Goal: Information Seeking & Learning: Learn about a topic

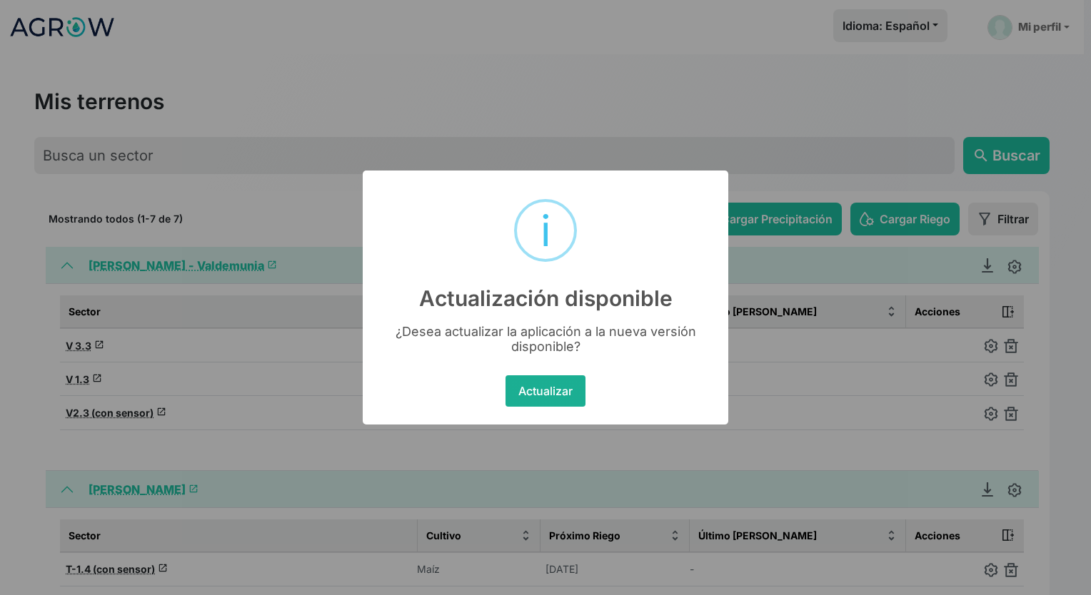
click at [556, 390] on button "Actualizar" at bounding box center [544, 391] width 79 height 31
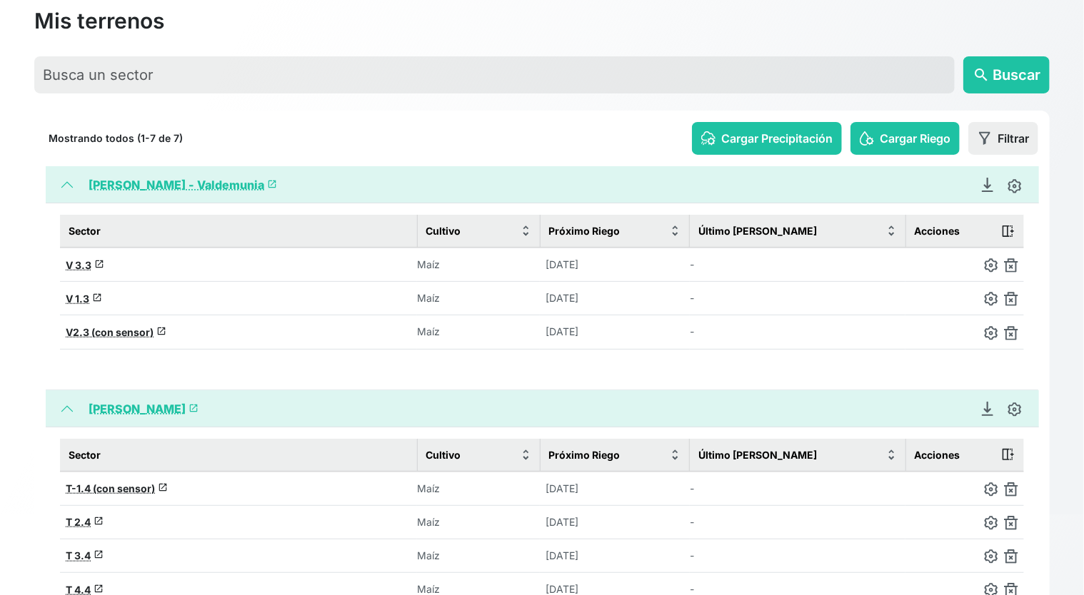
scroll to position [171, 0]
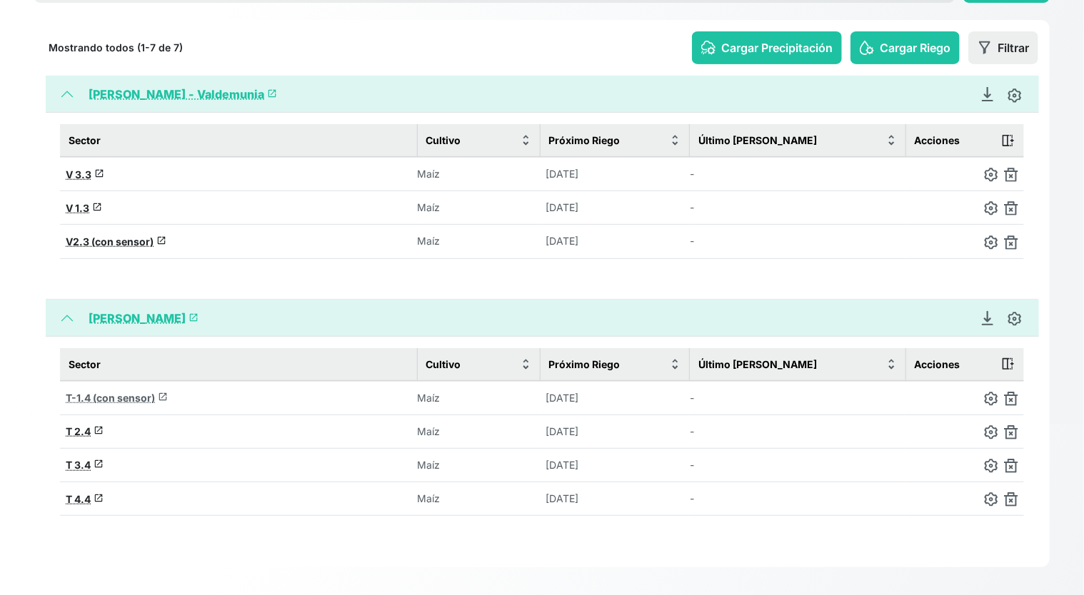
click at [89, 393] on span "T-1.4 (con sensor)" at bounding box center [110, 398] width 89 height 12
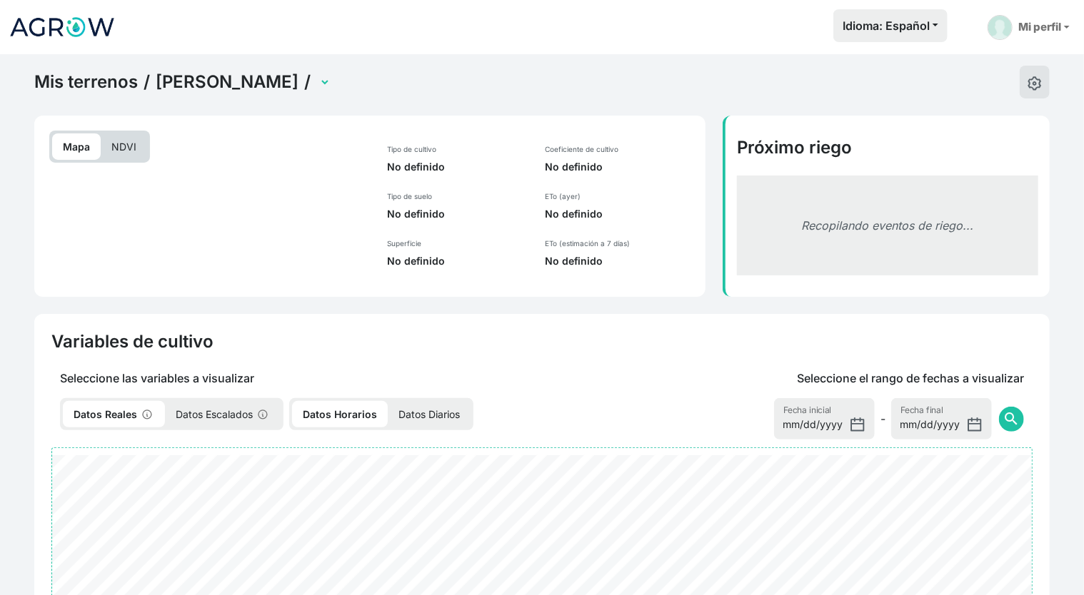
select select "2552"
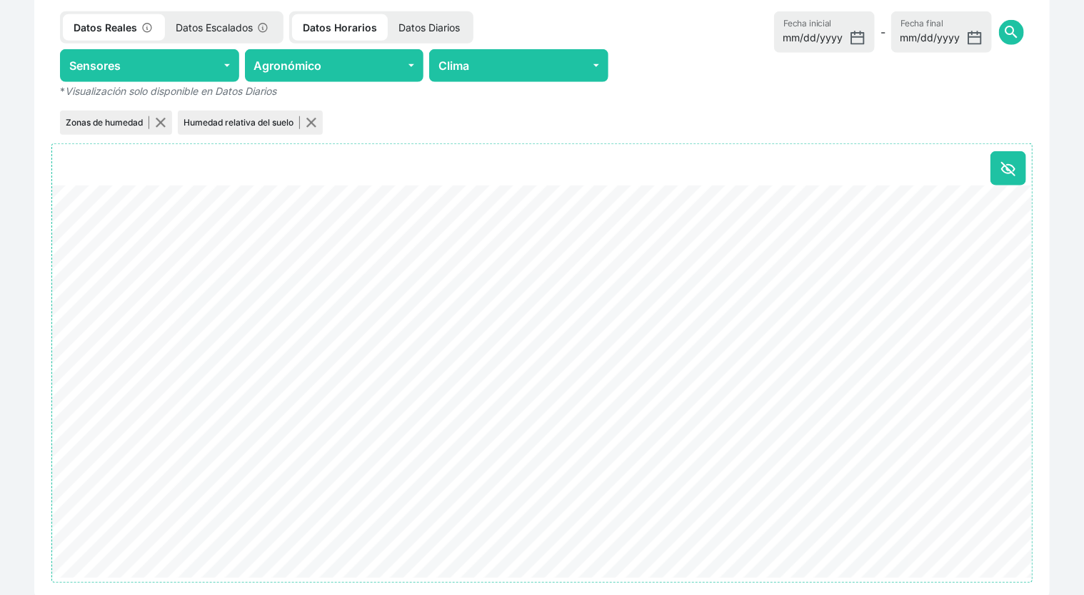
scroll to position [642, 0]
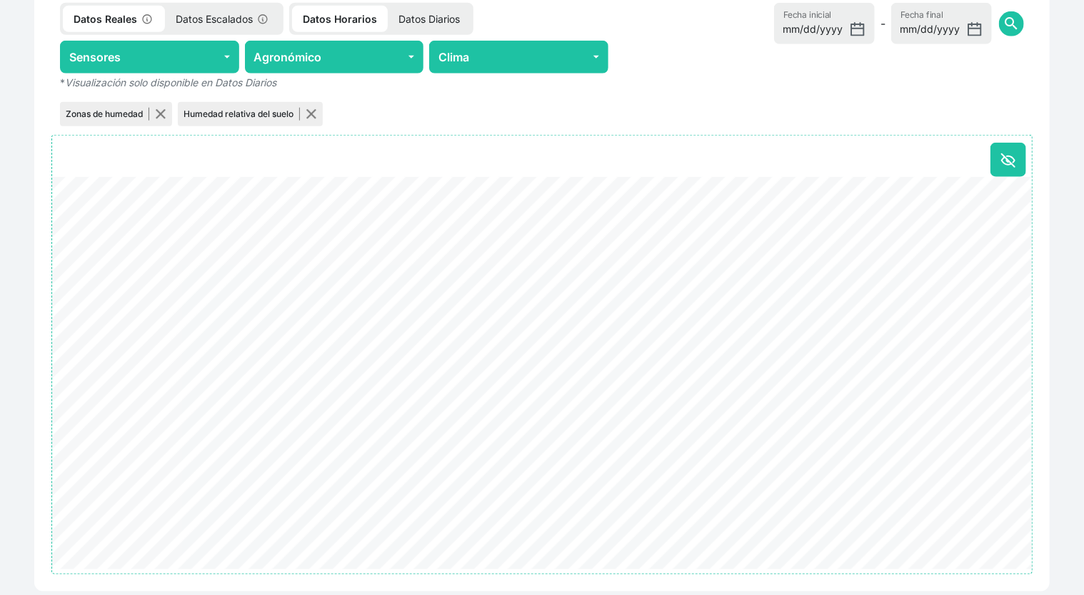
click at [698, 91] on div "Seleccione el rango de fechas a visualizar [DATE] Fecha inicial - [DATE] Fecha …" at bounding box center [825, 51] width 416 height 155
click at [971, 29] on input "[DATE]" at bounding box center [941, 23] width 101 height 41
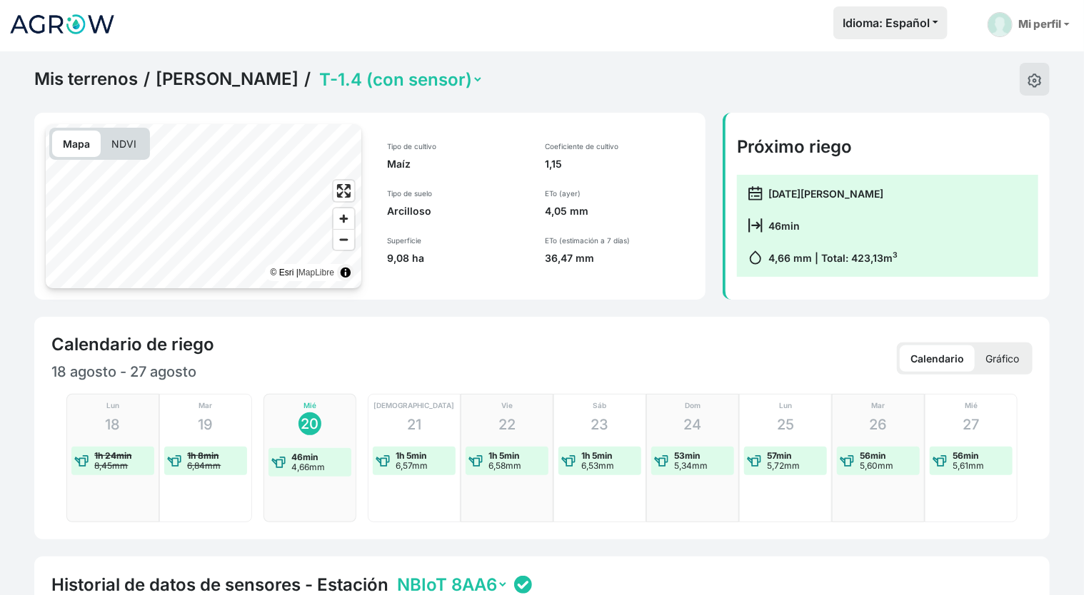
scroll to position [3, 0]
click at [117, 135] on p "NDVI" at bounding box center [124, 144] width 46 height 26
click at [129, 131] on p "NDVI" at bounding box center [124, 144] width 46 height 26
click at [81, 137] on p "Mapa" at bounding box center [76, 144] width 49 height 26
drag, startPoint x: 81, startPoint y: 137, endPoint x: 220, endPoint y: 35, distance: 172.1
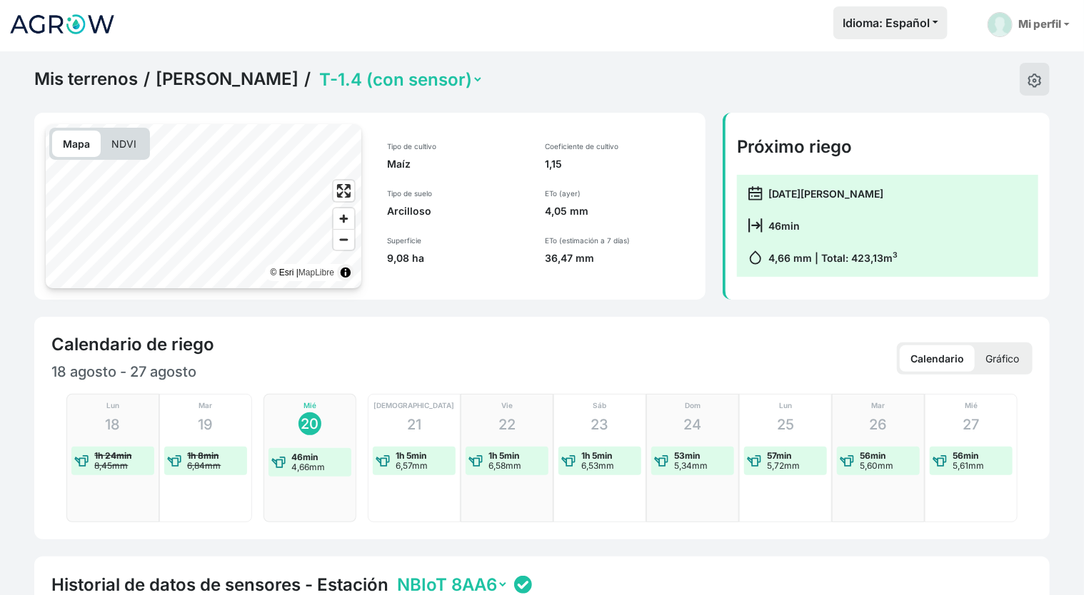
click at [220, 35] on div "Idioma: Español Español English Português Mi perfil Preferencias Mis terrenos M…" at bounding box center [601, 24] width 948 height 36
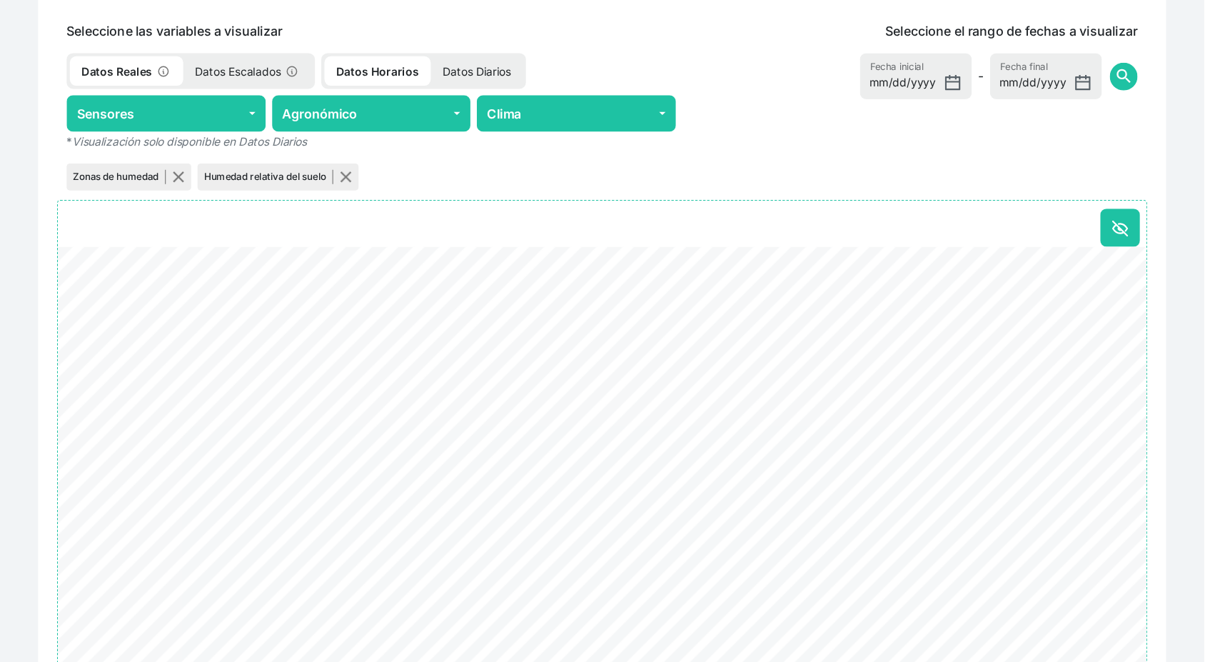
scroll to position [571, 0]
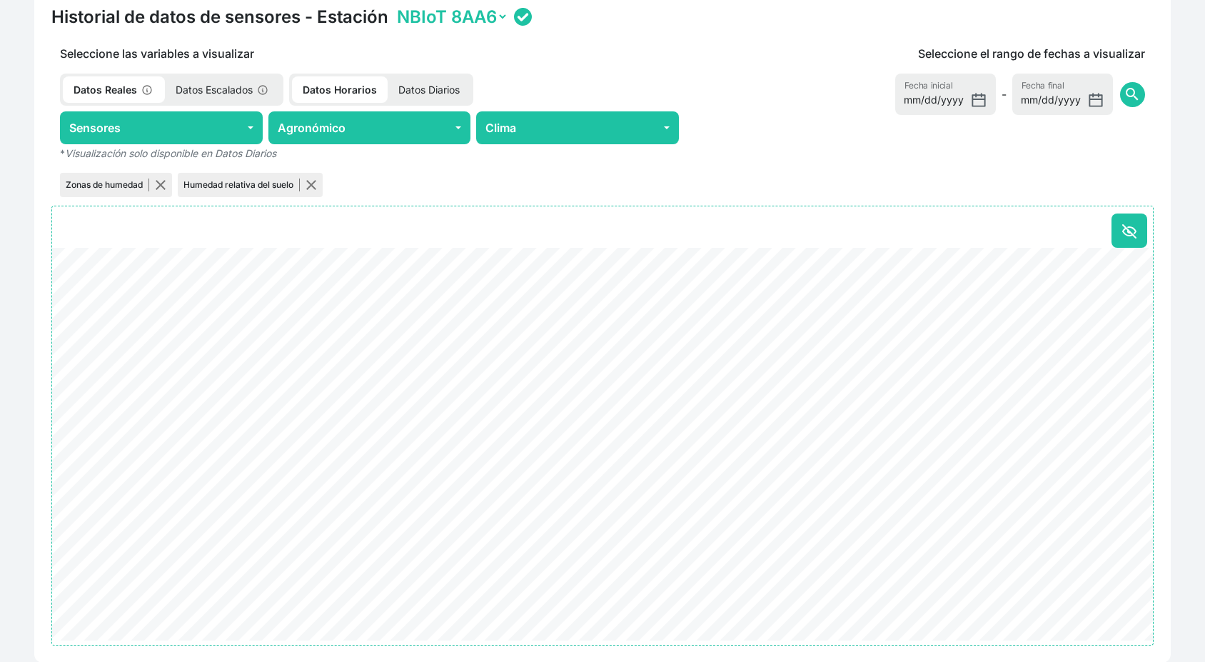
click at [660, 185] on div "Zonas de humedad Humedad relativa del suelo" at bounding box center [369, 185] width 636 height 30
drag, startPoint x: 660, startPoint y: 185, endPoint x: 589, endPoint y: 173, distance: 72.3
click at [589, 173] on div "Zonas de humedad Humedad relativa del suelo" at bounding box center [369, 185] width 636 height 30
click at [21, 69] on div "Mis terrenos / [PERSON_NAME] - Sangarrén / T 2.4 T 3.4 T 4.4 T-1.4 (con sensor)…" at bounding box center [602, 98] width 1205 height 1231
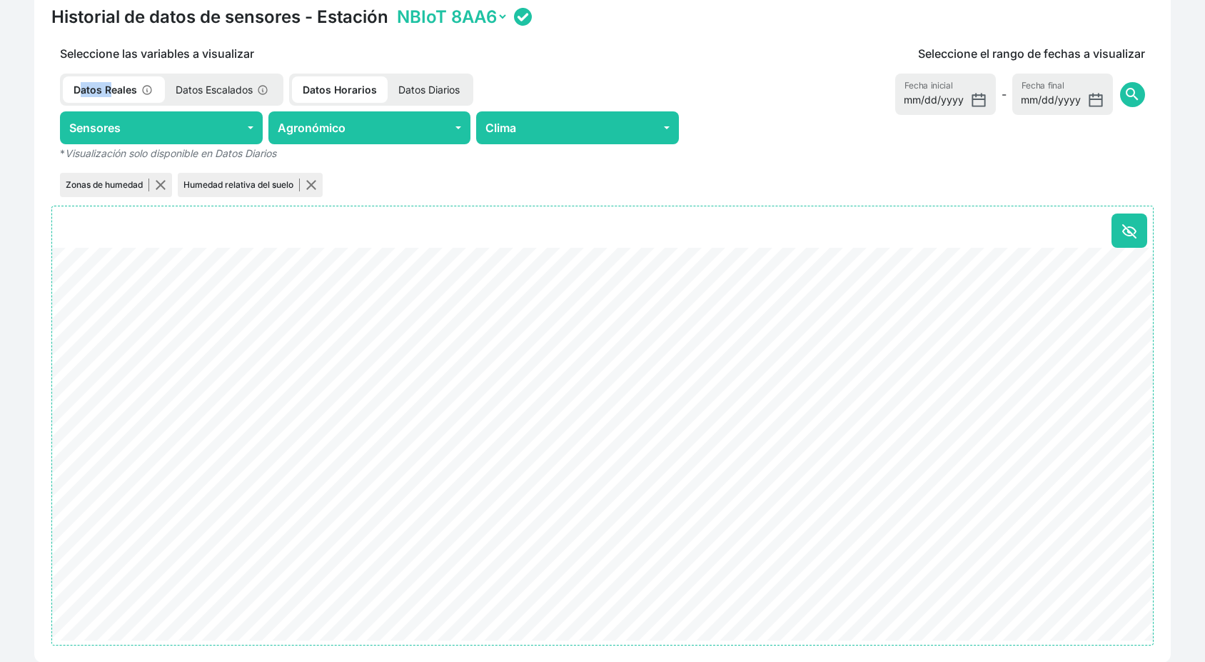
click at [21, 69] on div "Mis terrenos / [PERSON_NAME] - Sangarrén / T 2.4 T 3.4 T 4.4 T-1.4 (con sensor)…" at bounding box center [602, 98] width 1205 height 1231
drag, startPoint x: 21, startPoint y: 69, endPoint x: -4, endPoint y: 11, distance: 63.4
drag, startPoint x: 0, startPoint y: 11, endPoint x: -4, endPoint y: -59, distance: 70.1
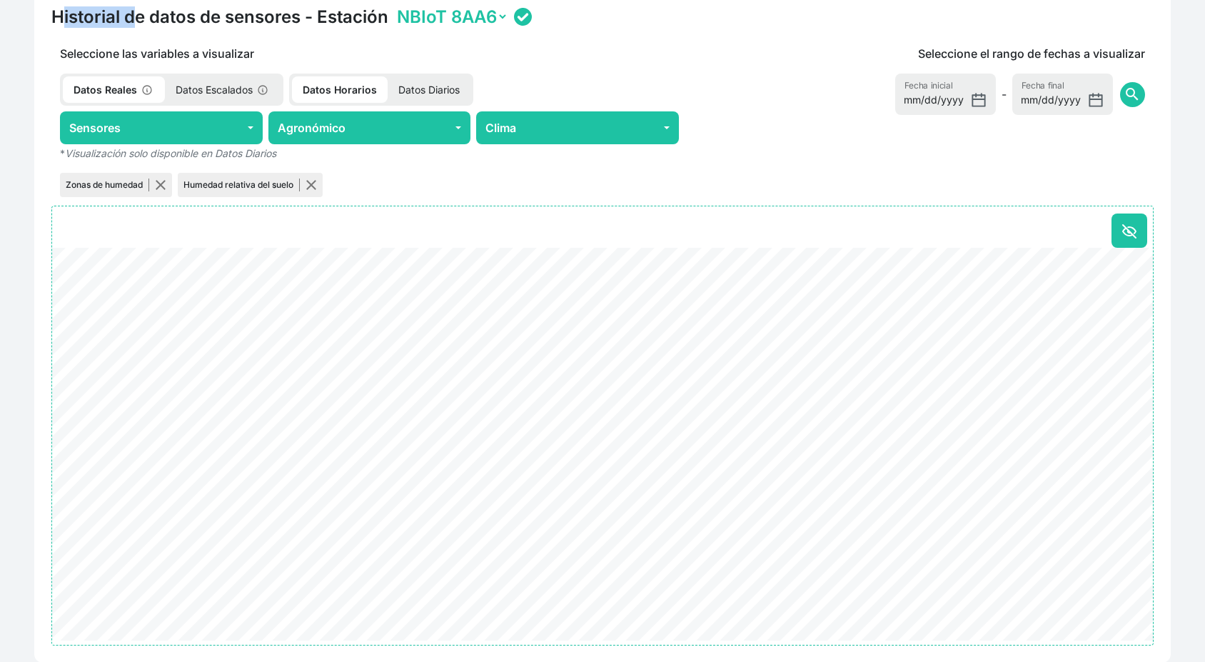
scroll to position [535, 0]
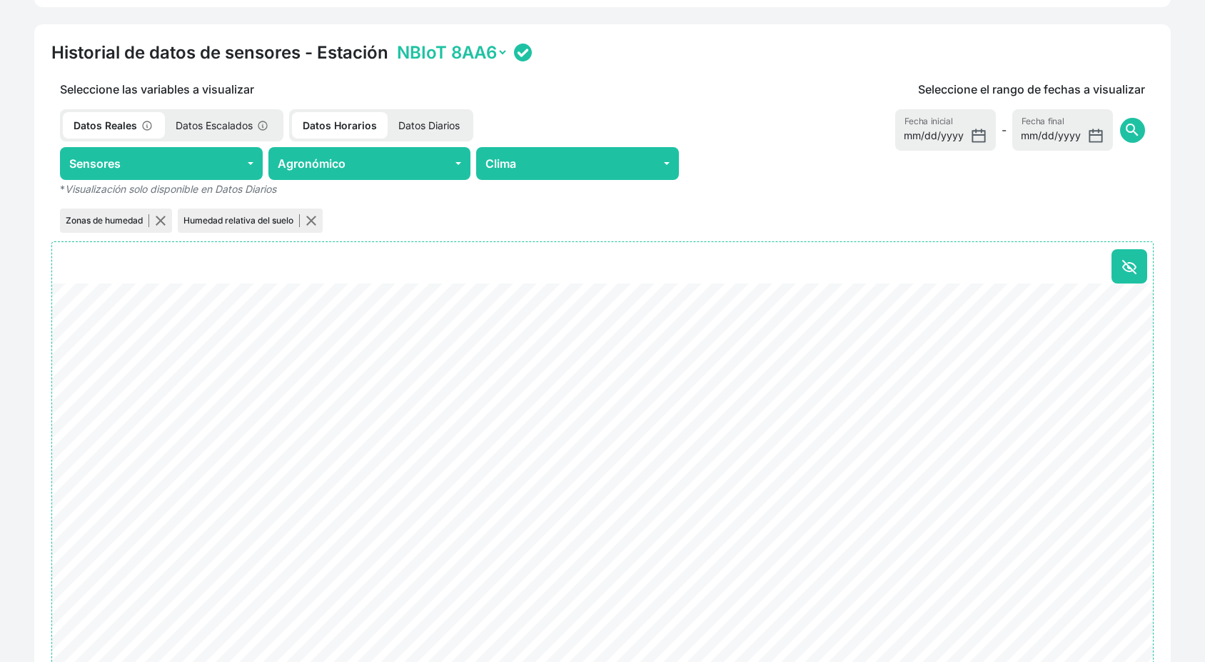
click at [157, 459] on div "Historial de datos de sensores - Estación NBIoT 8AA6 Seleccione las variables a…" at bounding box center [602, 361] width 1137 height 674
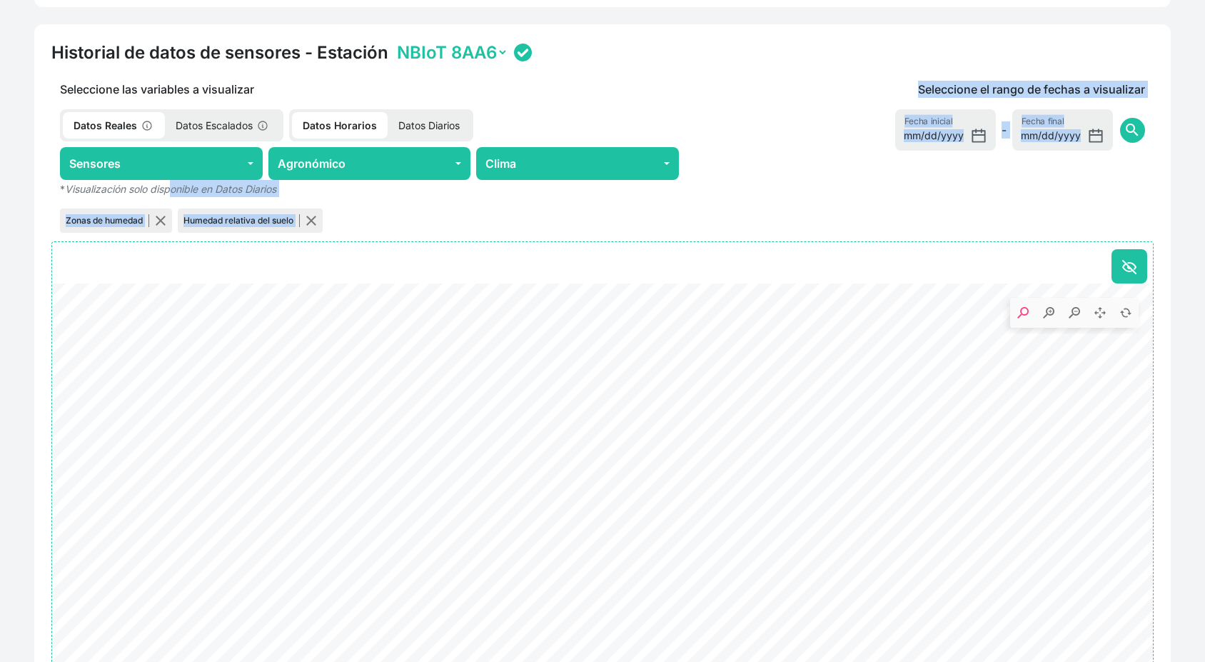
click at [771, 136] on div "Seleccione el rango de fechas a visualizar [DATE] Fecha inicial - [DATE] Fecha …" at bounding box center [921, 158] width 466 height 155
